Goal: Task Accomplishment & Management: Manage account settings

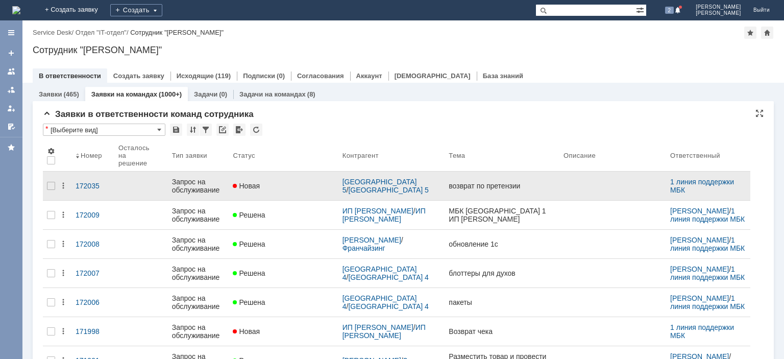
click at [213, 178] on div "Запрос на обслуживание" at bounding box center [198, 186] width 53 height 16
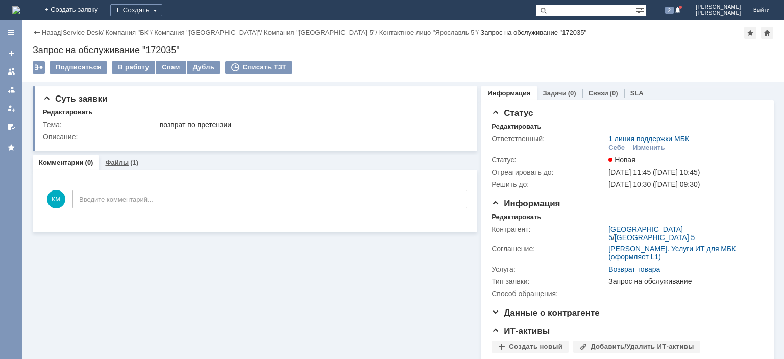
click at [113, 165] on link "Файлы" at bounding box center [116, 163] width 23 height 8
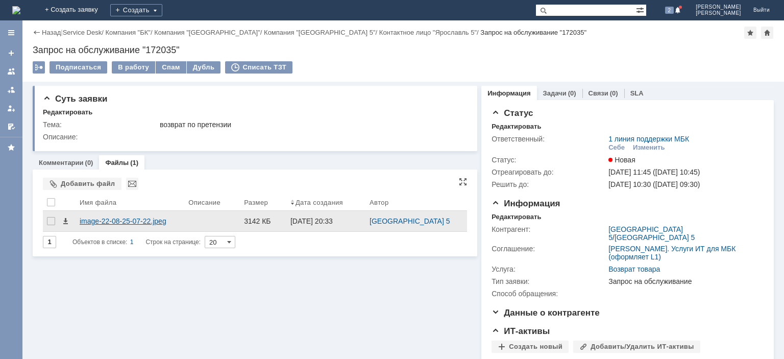
click at [142, 217] on div "image-22-08-25-07-22.jpeg" at bounding box center [130, 221] width 101 height 8
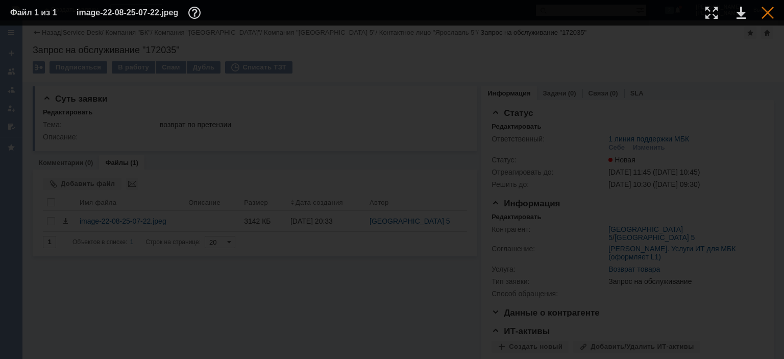
click at [768, 15] on div at bounding box center [767, 13] width 12 height 12
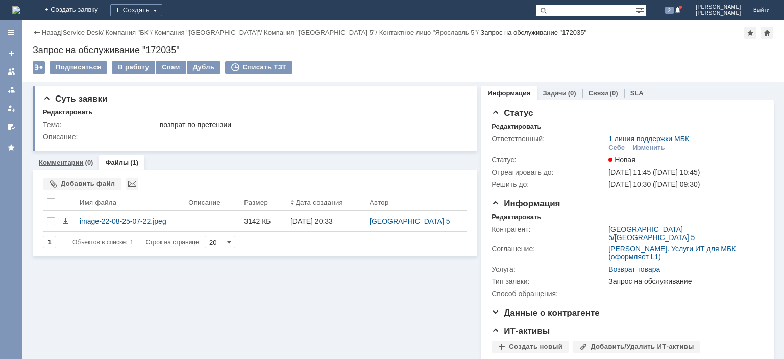
click at [68, 167] on div "Комментарии (0)" at bounding box center [66, 162] width 66 height 15
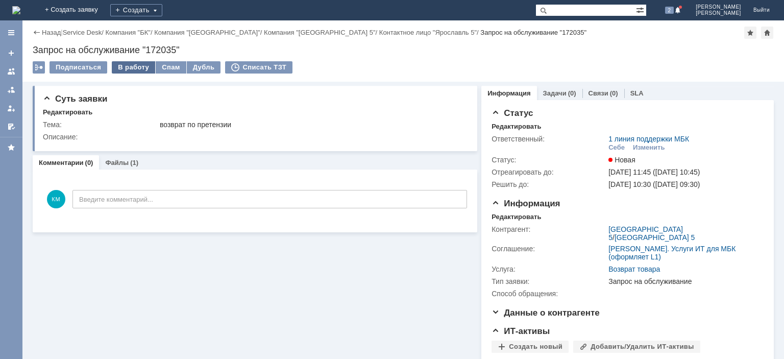
click at [135, 65] on div "В работу" at bounding box center [133, 67] width 43 height 12
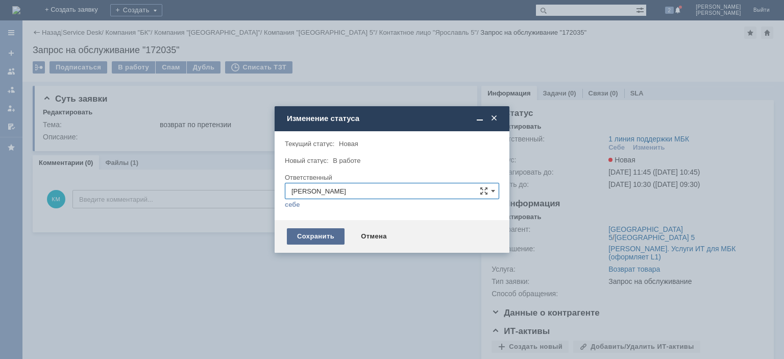
click at [318, 234] on div "Сохранить" at bounding box center [316, 236] width 58 height 16
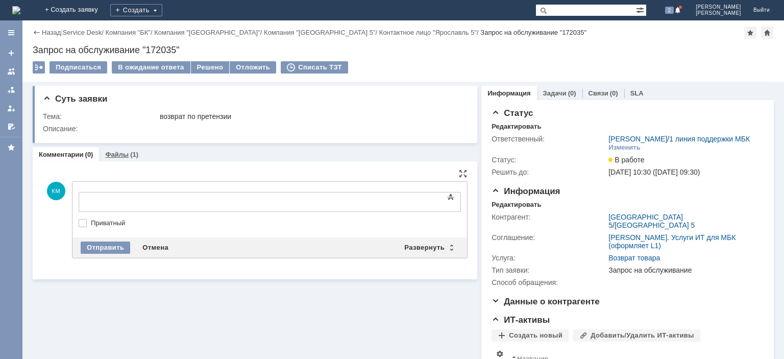
click at [114, 157] on link "Файлы" at bounding box center [116, 155] width 23 height 8
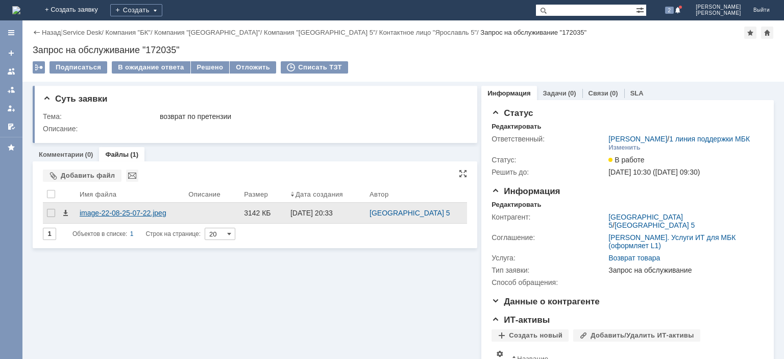
click at [101, 212] on div "image-22-08-25-07-22.jpeg" at bounding box center [130, 213] width 101 height 8
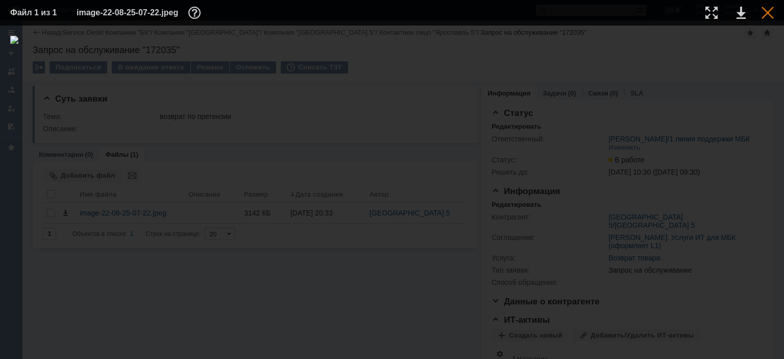
click at [769, 13] on div at bounding box center [767, 13] width 12 height 12
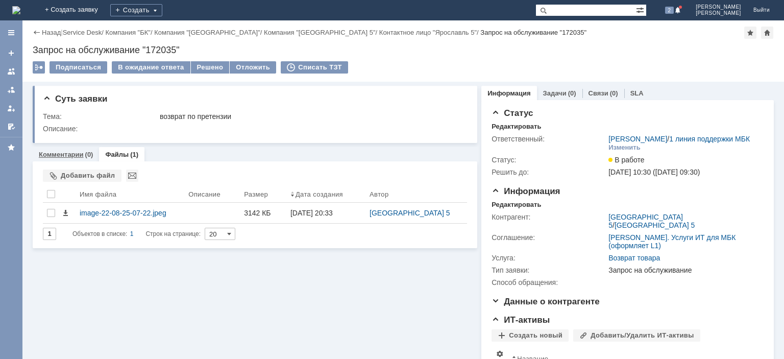
click at [52, 154] on link "Комментарии" at bounding box center [61, 155] width 45 height 8
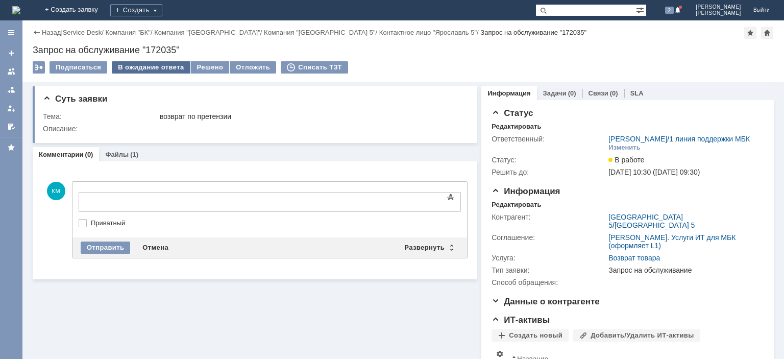
click at [142, 68] on div "В ожидание ответа" at bounding box center [151, 67] width 78 height 12
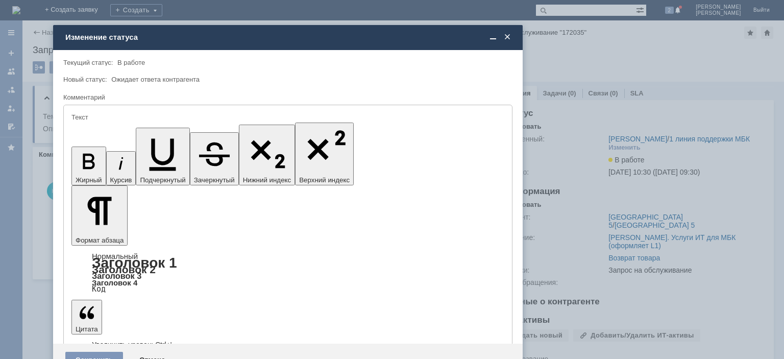
drag, startPoint x: 338, startPoint y: 38, endPoint x: 234, endPoint y: 33, distance: 104.2
click at [234, 33] on div "Изменение статуса" at bounding box center [288, 37] width 447 height 9
click at [507, 38] on span at bounding box center [507, 37] width 10 height 9
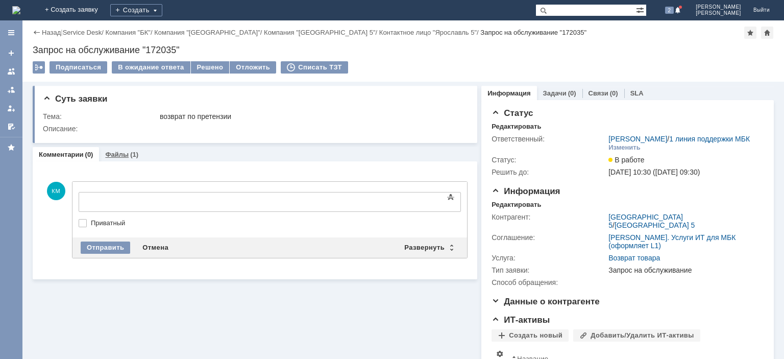
click at [121, 154] on link "Файлы" at bounding box center [116, 155] width 23 height 8
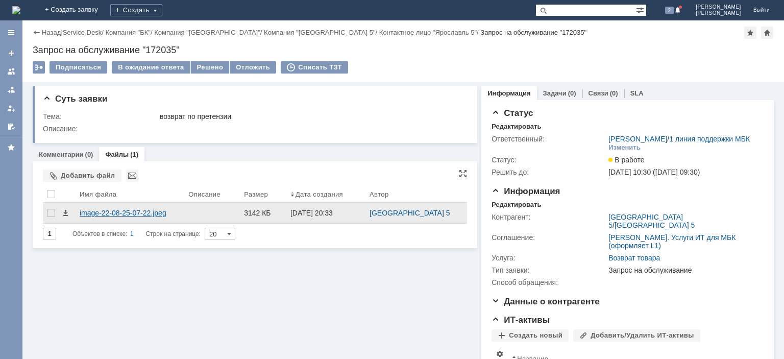
click at [113, 211] on div "image-22-08-25-07-22.jpeg" at bounding box center [130, 213] width 101 height 8
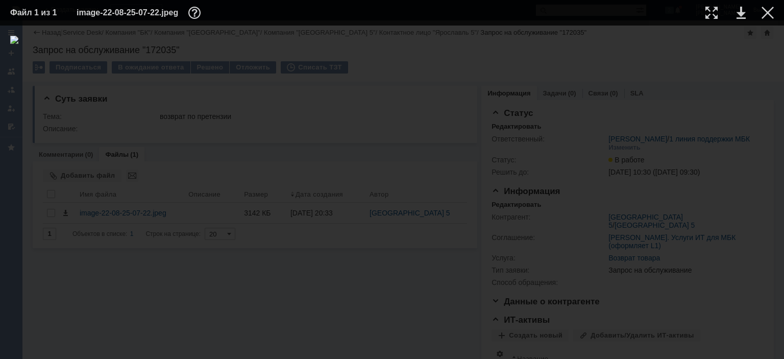
click at [759, 11] on td at bounding box center [759, 12] width 28 height 15
click at [766, 13] on div at bounding box center [767, 13] width 12 height 12
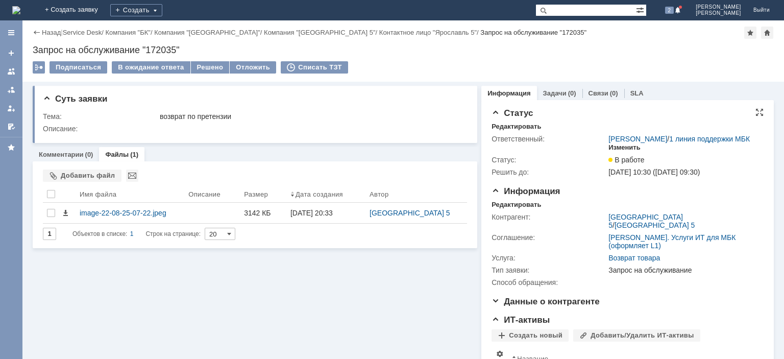
click at [633, 152] on div "Изменить" at bounding box center [624, 147] width 32 height 8
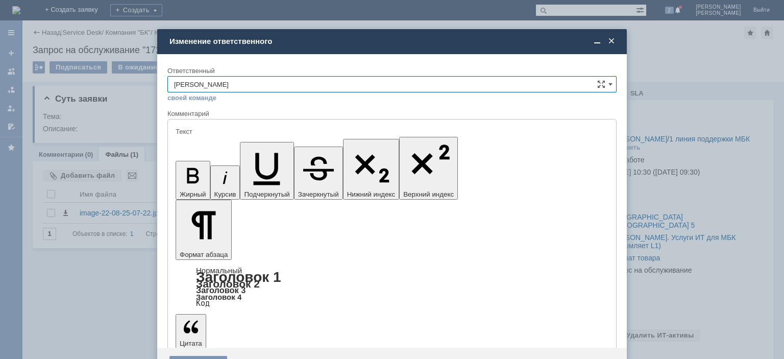
click at [272, 87] on input "[PERSON_NAME]" at bounding box center [391, 84] width 449 height 16
click at [268, 83] on input "[PERSON_NAME]" at bounding box center [391, 84] width 449 height 16
type input "[PERSON_NAME]"
click at [254, 136] on div "Контрольно-ревизионный отдел" at bounding box center [392, 142] width 448 height 16
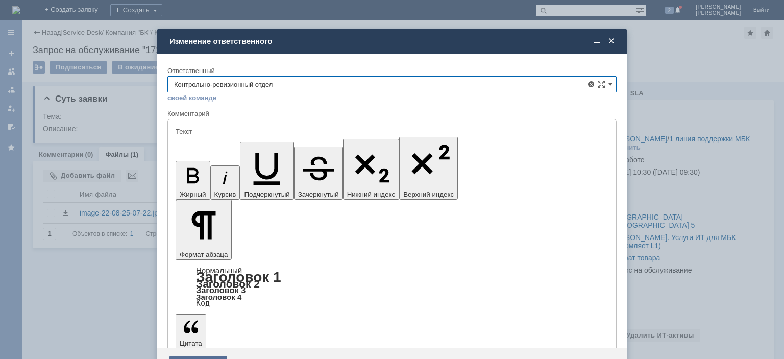
type input "Контрольно-ревизионный отдел"
click at [192, 356] on div "Сохранить" at bounding box center [198, 364] width 58 height 16
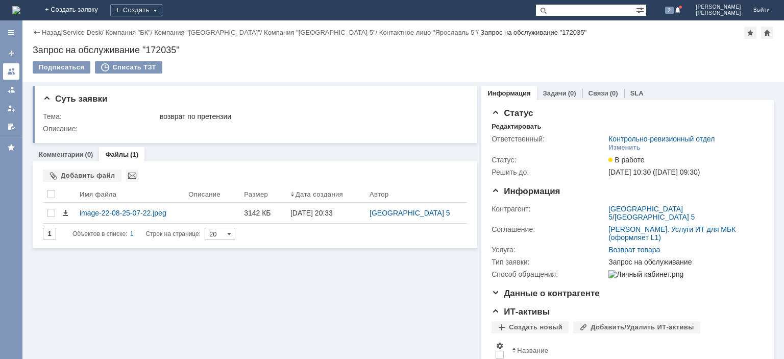
click at [7, 72] on div at bounding box center [11, 71] width 8 height 8
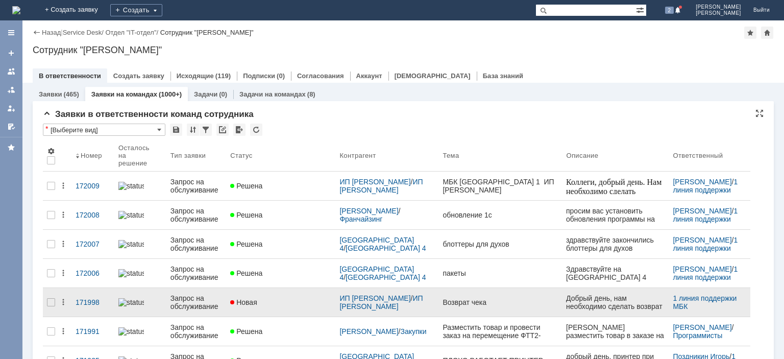
click at [195, 294] on div "Запрос на обслуживание" at bounding box center [196, 302] width 52 height 16
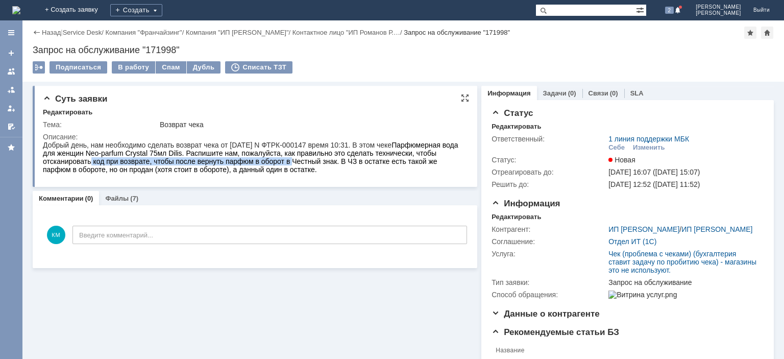
drag, startPoint x: 90, startPoint y: 160, endPoint x: 291, endPoint y: 162, distance: 200.5
click at [291, 162] on span "Парфюмерная вода для женщин Neo-parfum Crystal 75мл Dilis. Распишите нам, пожал…" at bounding box center [250, 157] width 415 height 33
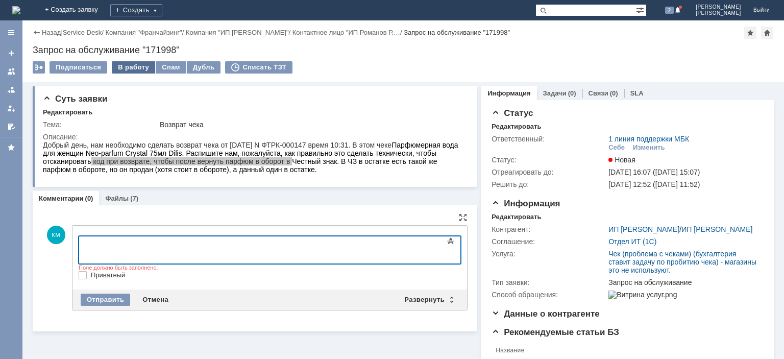
click at [136, 67] on div "В работу" at bounding box center [133, 67] width 43 height 12
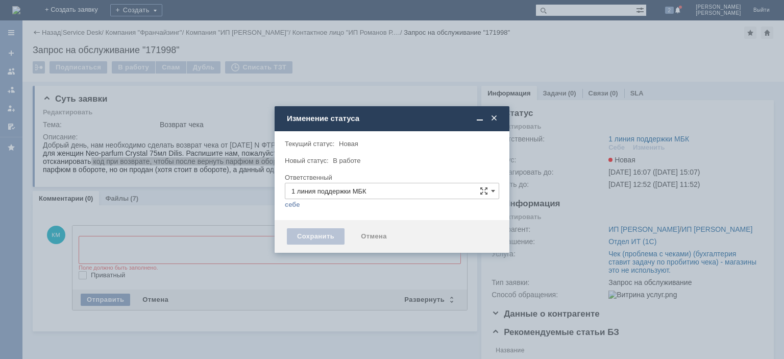
type input "[PERSON_NAME]"
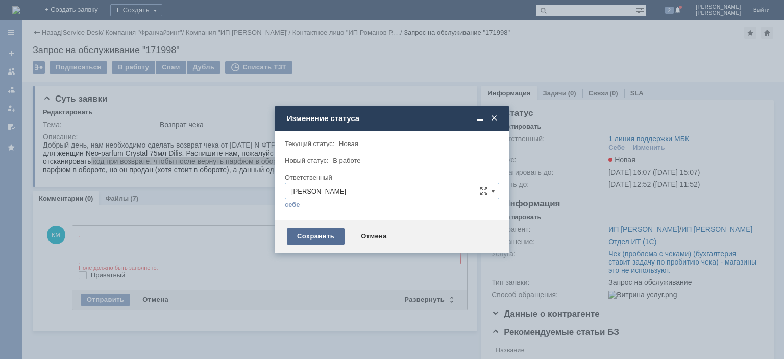
click at [310, 232] on div "Сохранить" at bounding box center [316, 236] width 58 height 16
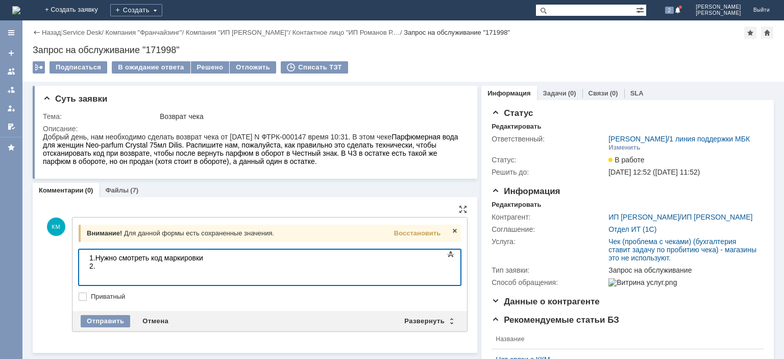
click at [147, 259] on body "1.Нужно смотреть код маркировки 2." at bounding box center [161, 265] width 153 height 33
click at [152, 257] on body "1.Нужно смотреть код маркировки 2." at bounding box center [161, 265] width 153 height 33
click at [208, 259] on body "1.Нужно смотреть код маркировки 2." at bounding box center [161, 265] width 153 height 33
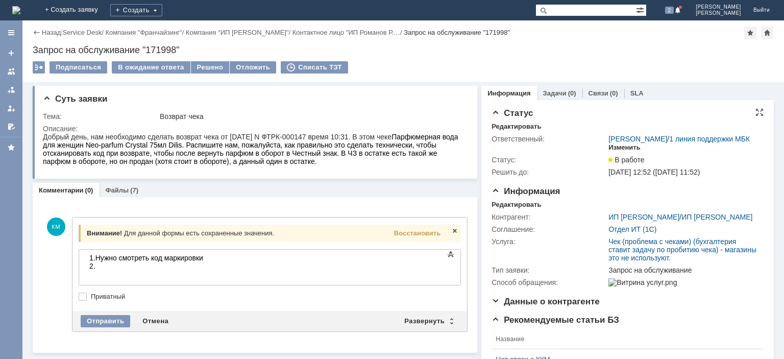
click at [616, 152] on div "Изменить" at bounding box center [624, 147] width 32 height 8
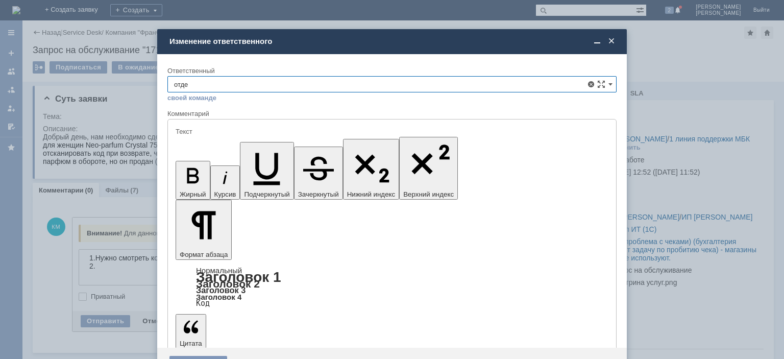
click at [223, 175] on span "Отдел ИТ" at bounding box center [392, 175] width 436 height 8
type input "Отдел ИТ"
click at [199, 356] on div "Сохранить" at bounding box center [198, 364] width 58 height 16
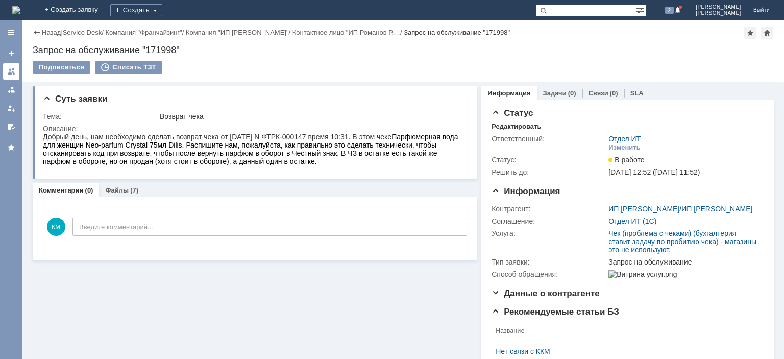
click at [11, 72] on div at bounding box center [11, 71] width 8 height 8
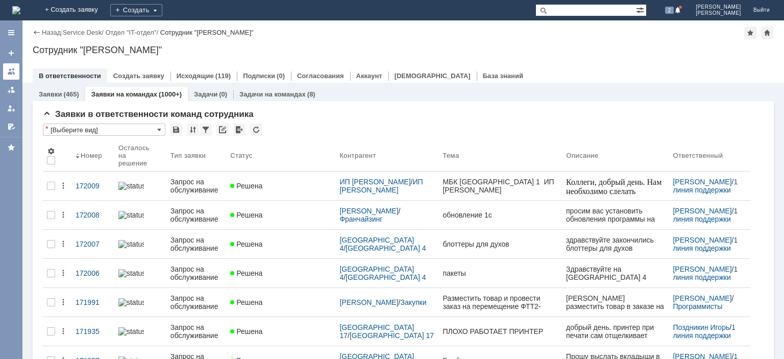
click at [15, 71] on div at bounding box center [11, 71] width 8 height 8
click at [257, 124] on div at bounding box center [256, 129] width 12 height 12
